Goal: Check status: Check status

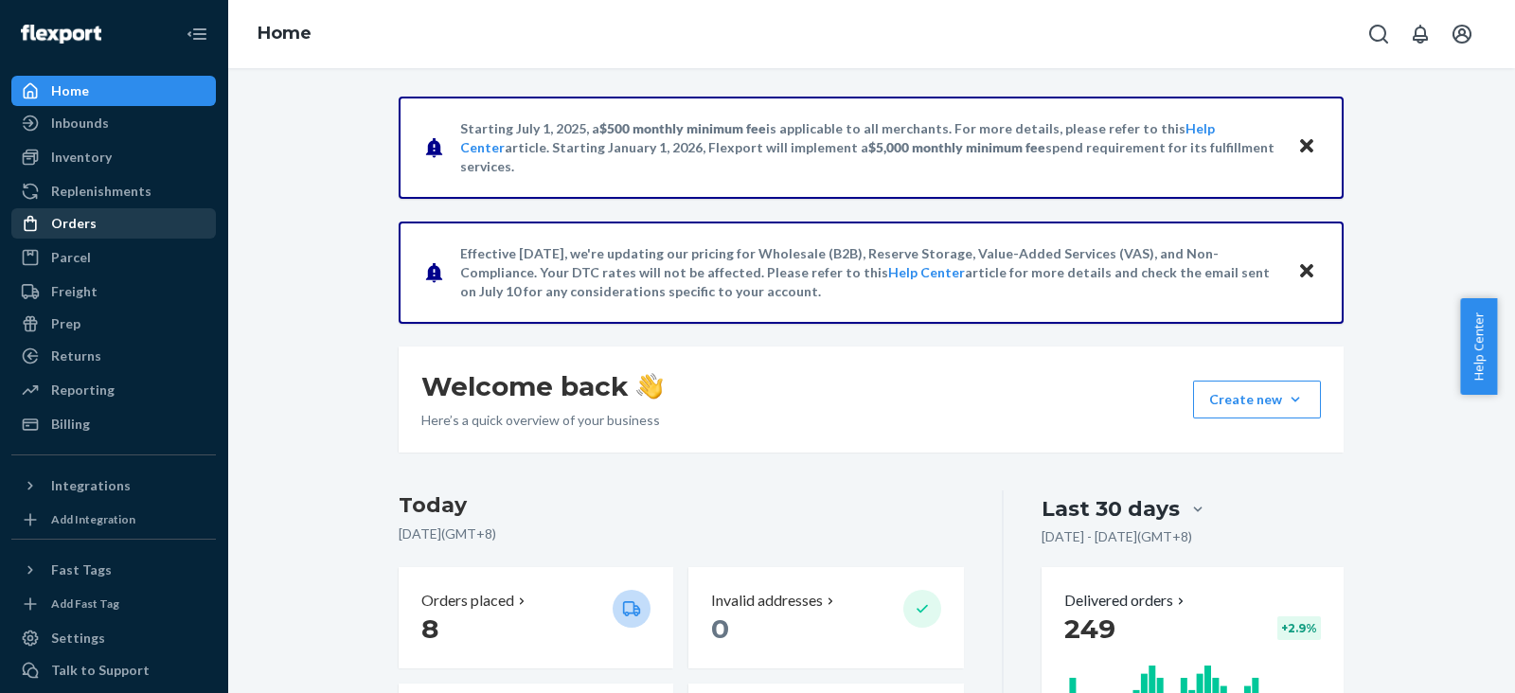
click at [76, 229] on div "Orders" at bounding box center [73, 223] width 45 height 19
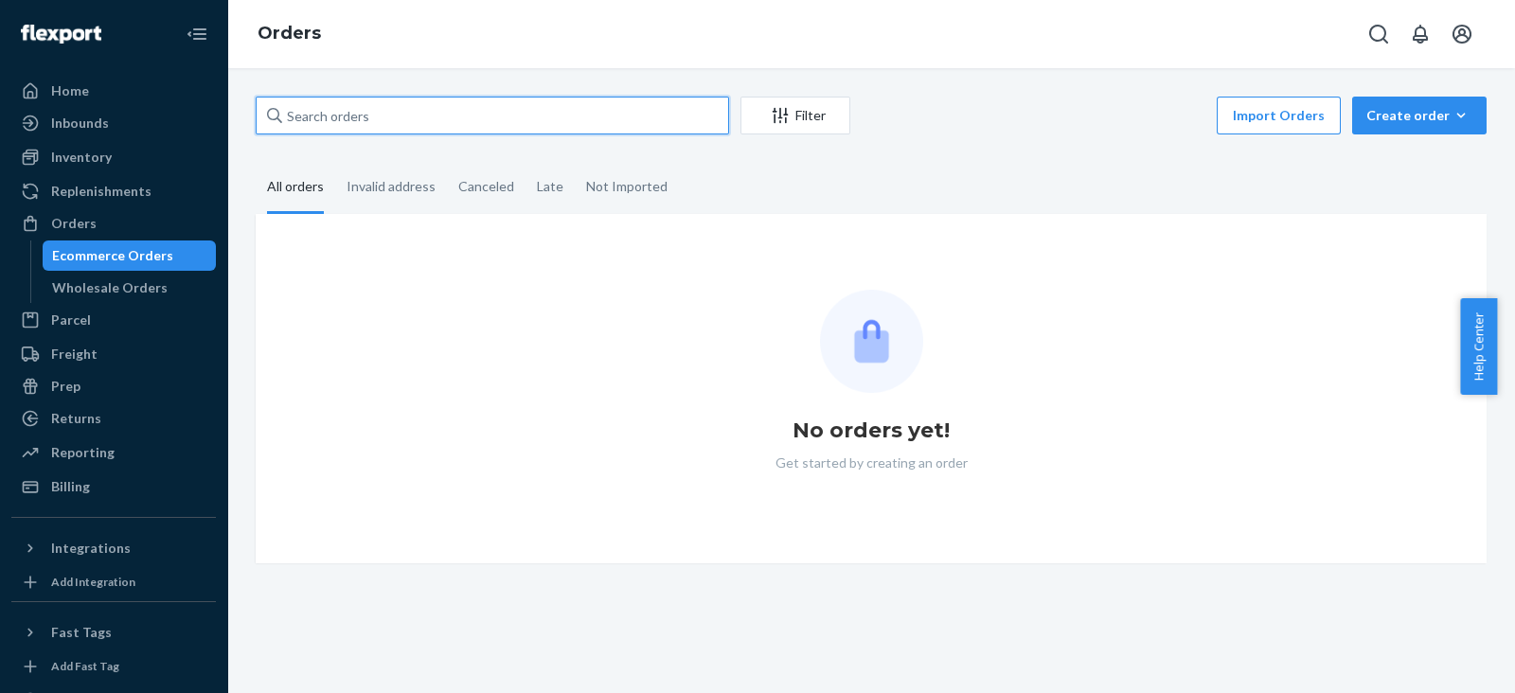
click at [342, 110] on input "text" at bounding box center [492, 116] width 473 height 38
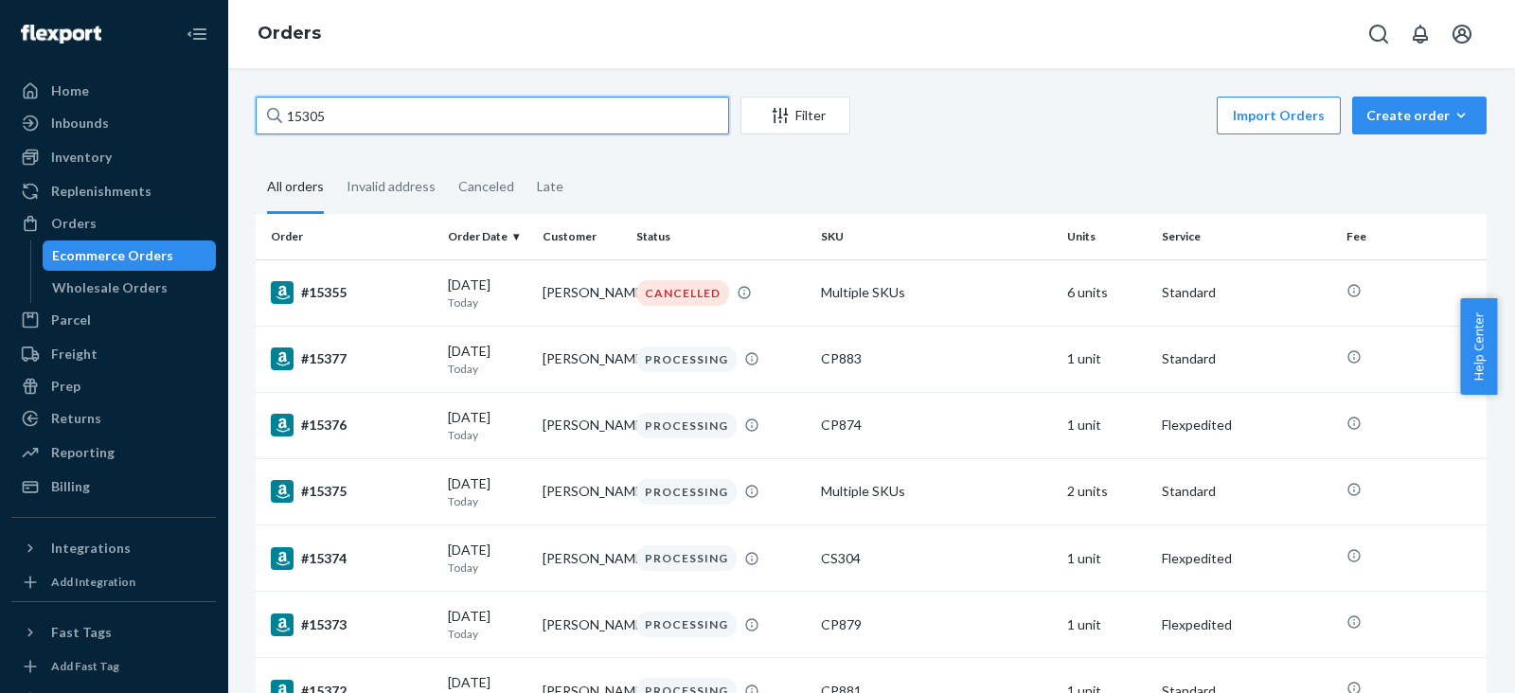
click at [333, 109] on input "15305" at bounding box center [492, 116] width 473 height 38
paste input "[PERSON_NAME]"
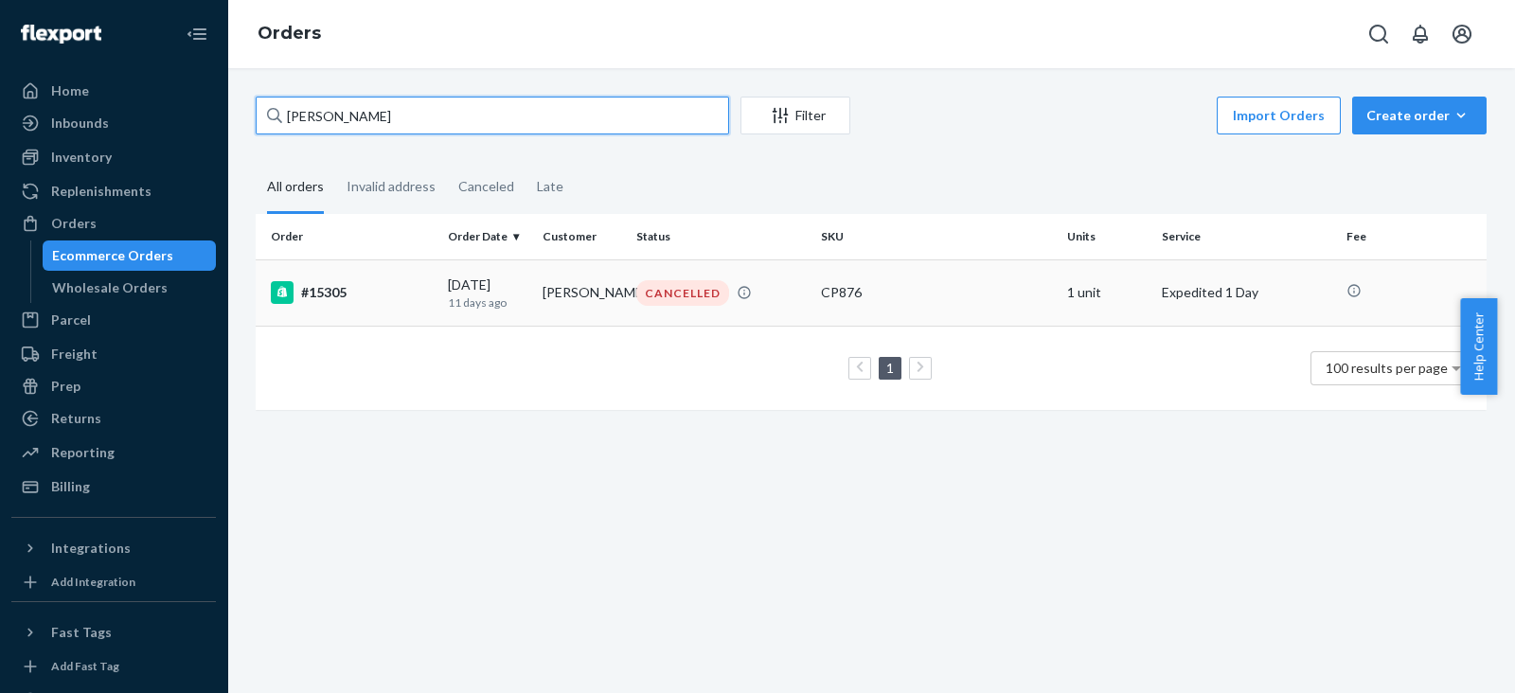
type input "[PERSON_NAME]"
click at [317, 291] on div "#15305" at bounding box center [352, 292] width 162 height 23
